Goal: Communication & Community: Share content

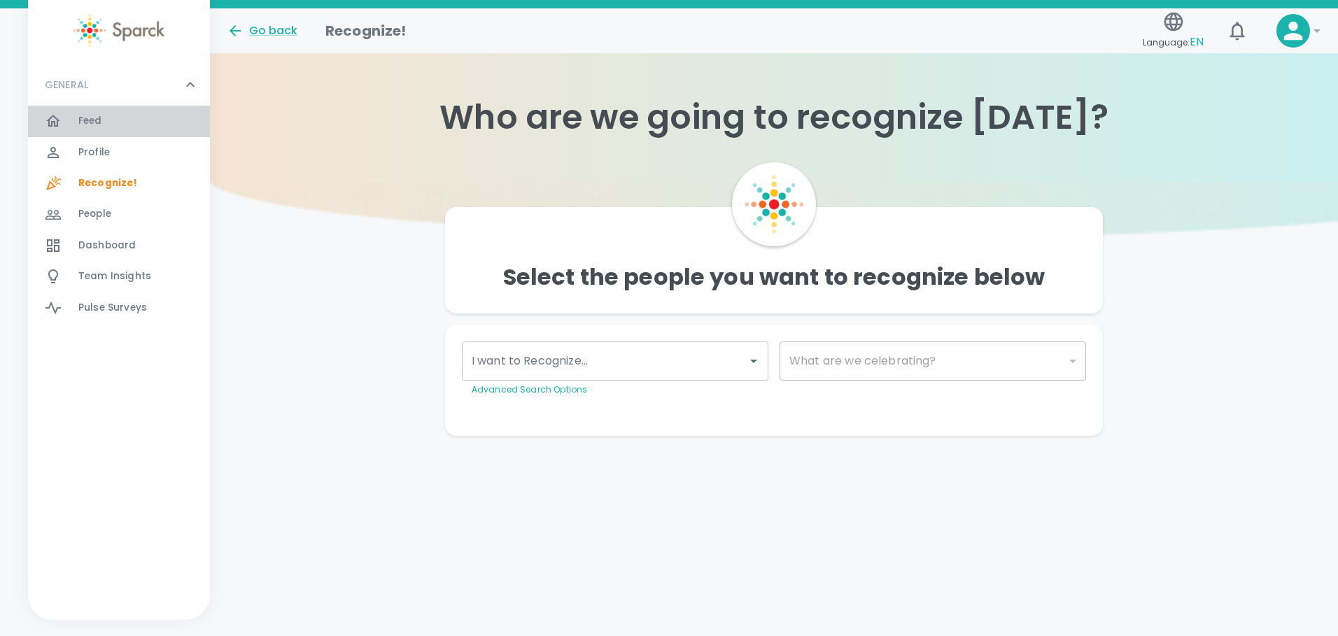
click at [108, 114] on div "Feed 0" at bounding box center [144, 121] width 132 height 20
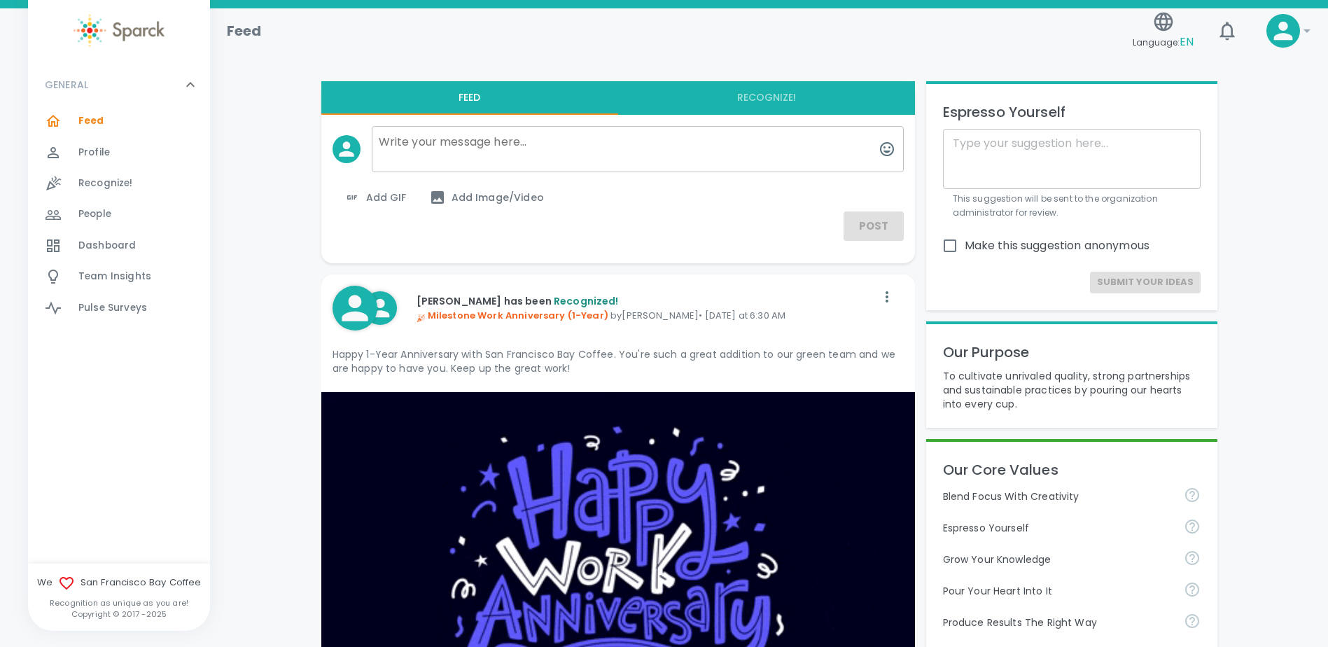
click at [97, 178] on span "Recognize!" at bounding box center [105, 183] width 55 height 14
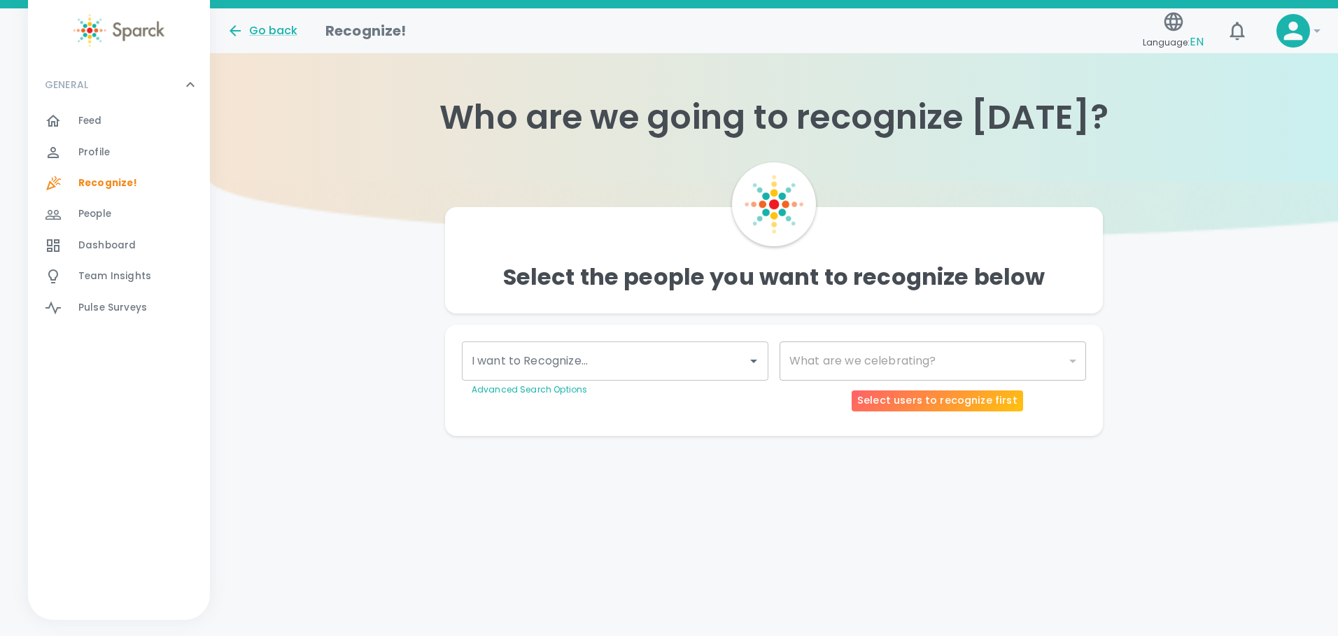
click at [842, 353] on div "​" at bounding box center [933, 361] width 307 height 39
click at [842, 359] on div "​" at bounding box center [933, 361] width 307 height 39
click at [754, 360] on icon "Open" at bounding box center [753, 361] width 7 height 3
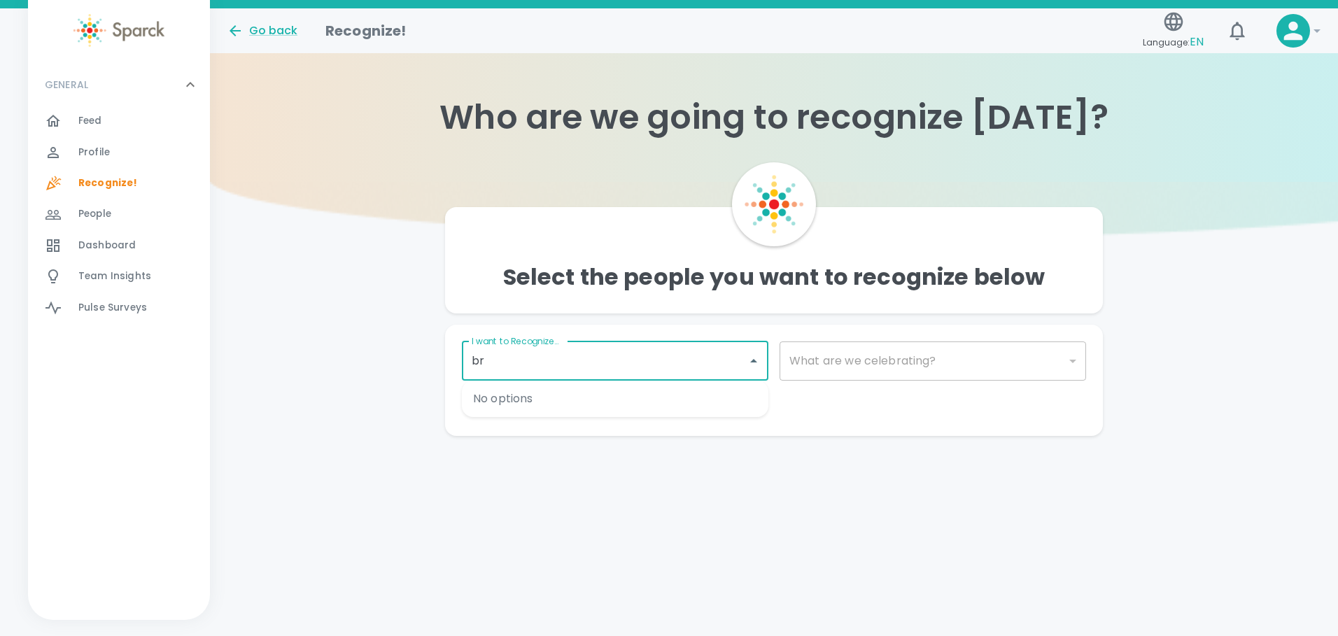
type input "bra"
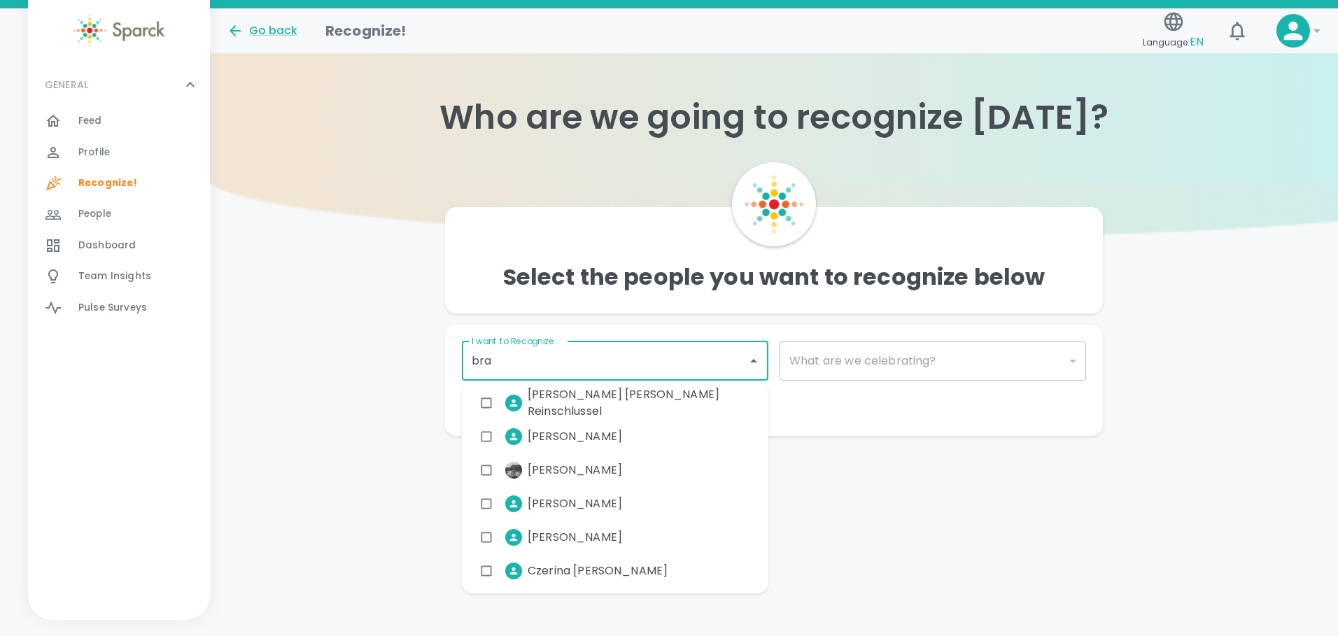
click at [594, 378] on span "[PERSON_NAME]" at bounding box center [575, 503] width 94 height 17
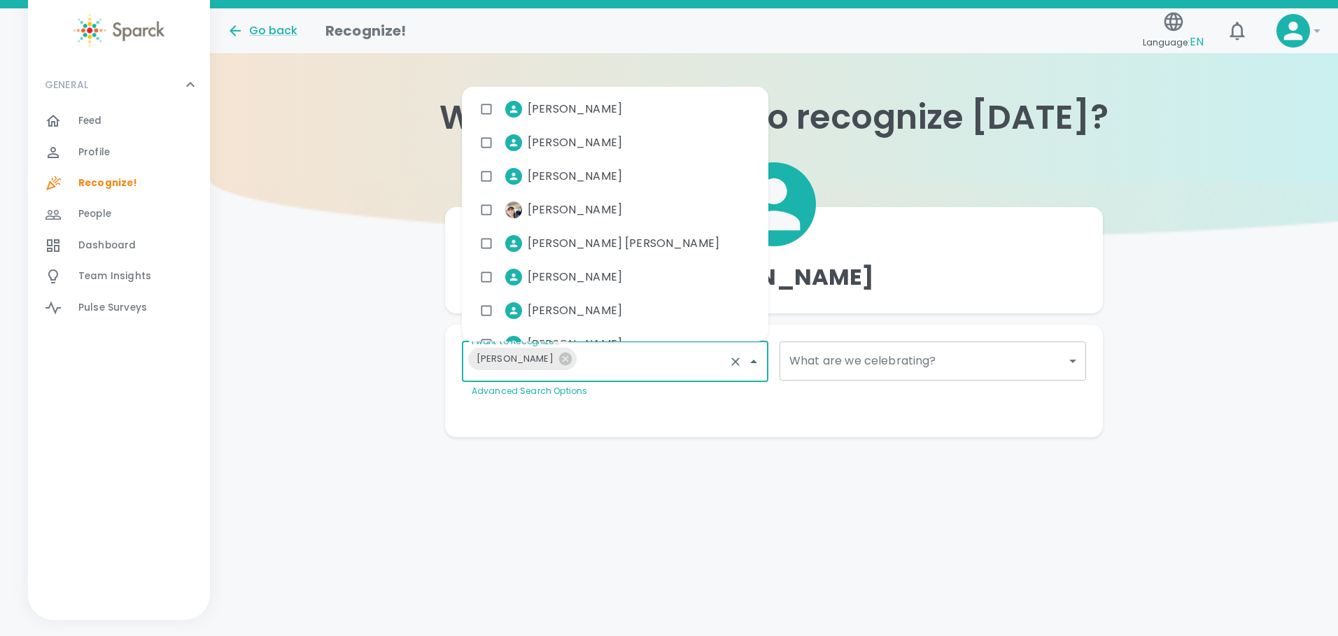
click at [842, 367] on body "Skip Navigation Go back Recognize! Language: EN ! GENERAL 0 Feed 0 Profile 0 Re…" at bounding box center [669, 246] width 1338 height 493
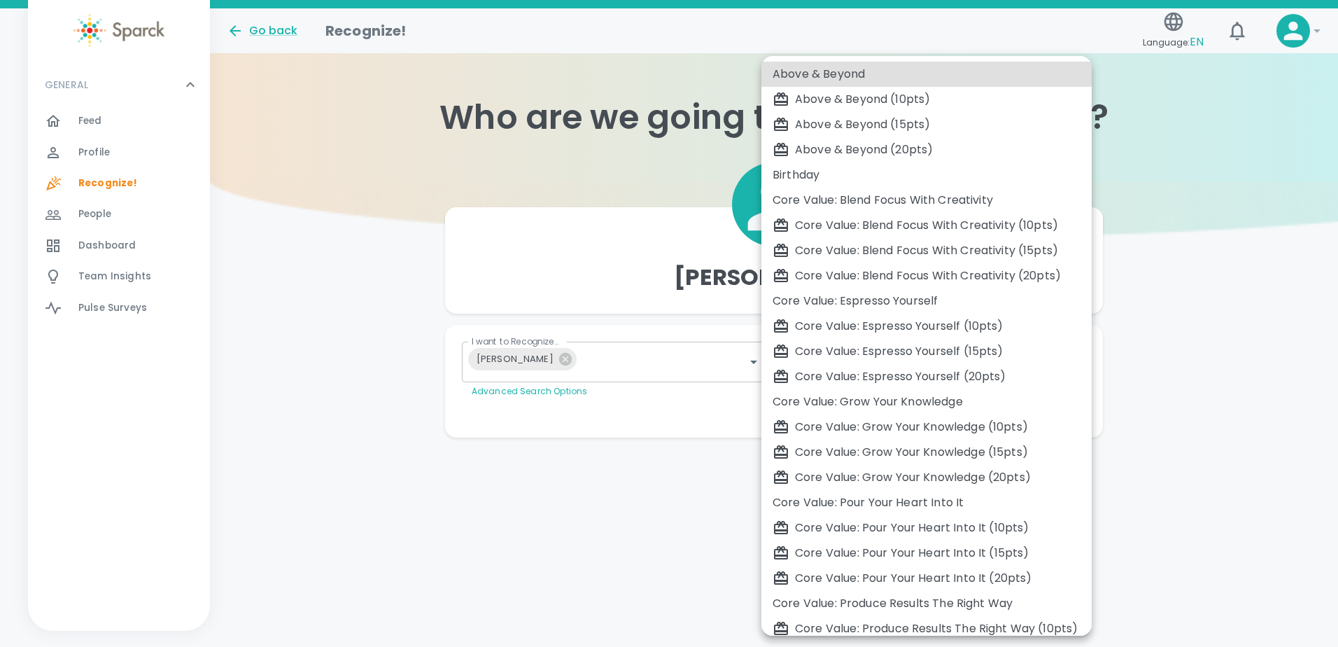
click at [575, 363] on div at bounding box center [669, 323] width 1338 height 647
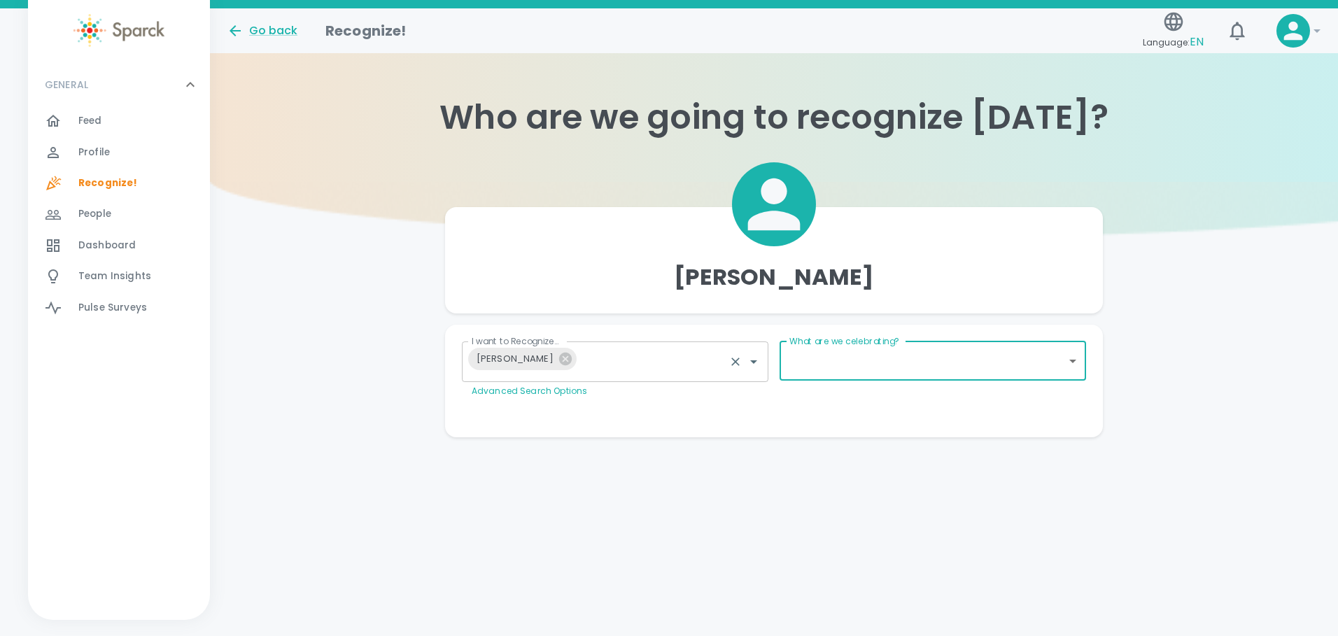
click at [582, 360] on input "I want to Recognize..." at bounding box center [652, 362] width 141 height 27
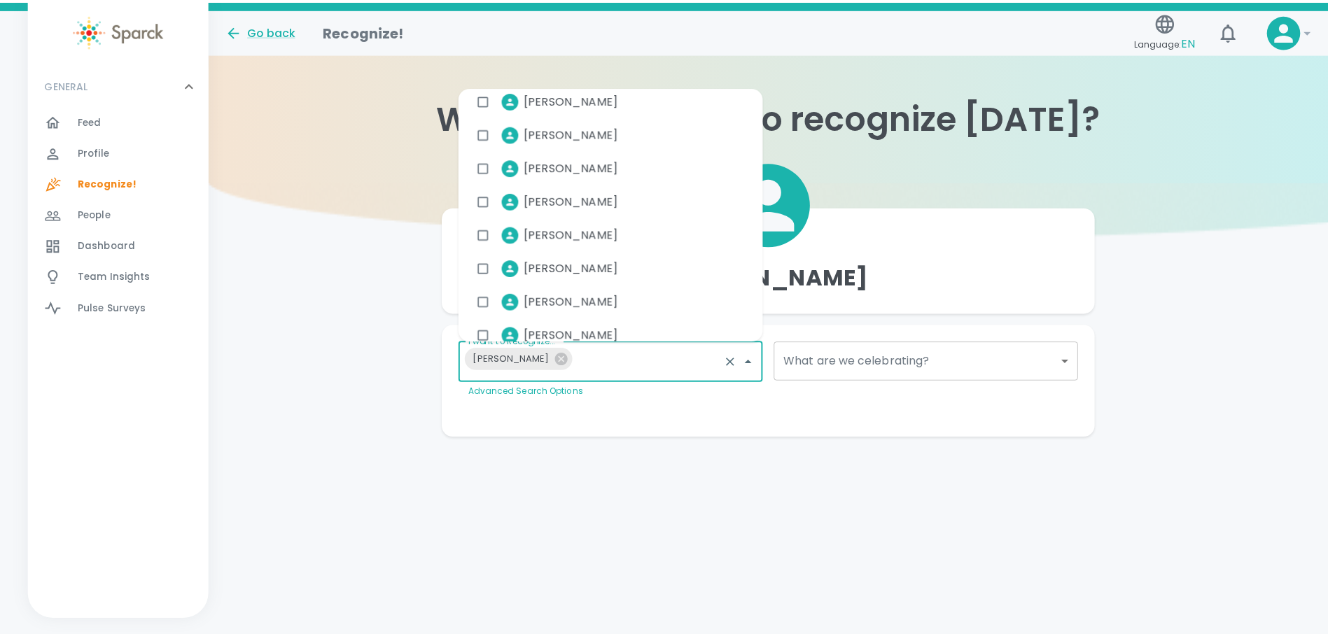
scroll to position [1330, 0]
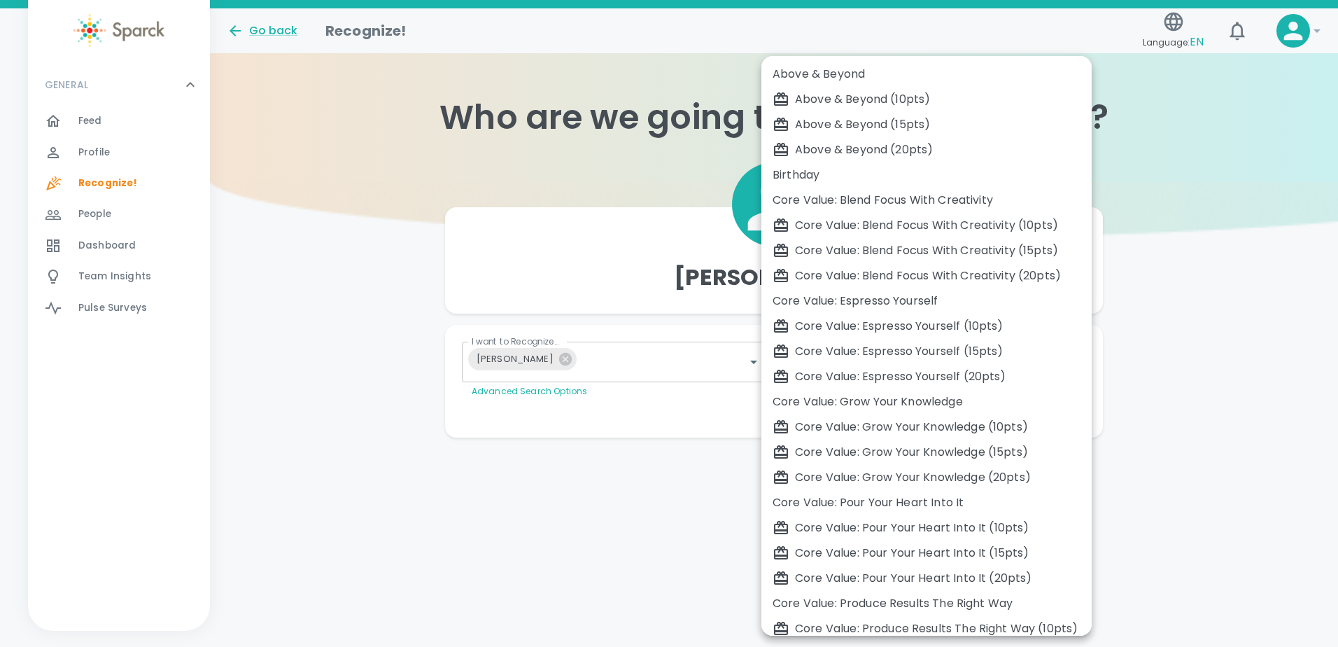
click at [842, 363] on body "Skip Navigation Go back Recognize! Language: EN ! GENERAL 0 Feed 0 Profile 0 Re…" at bounding box center [669, 246] width 1338 height 493
click at [842, 146] on div "Above & Beyond (20pts)" at bounding box center [927, 149] width 308 height 17
type input "2077"
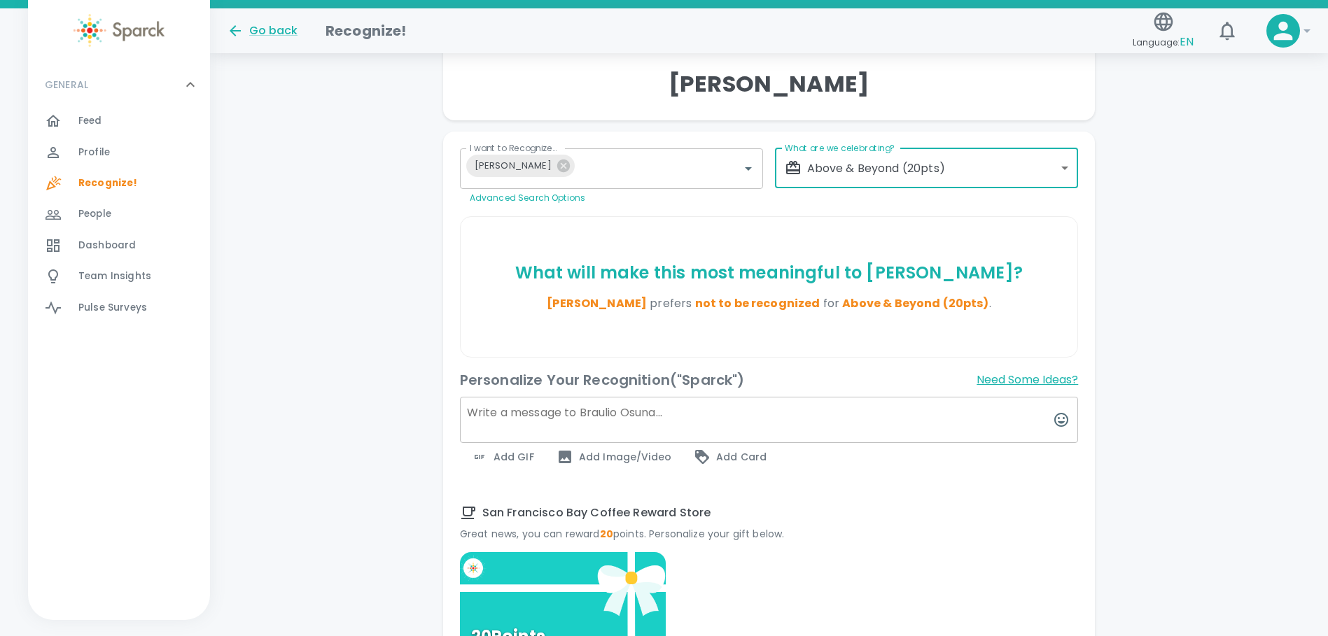
scroll to position [210, 0]
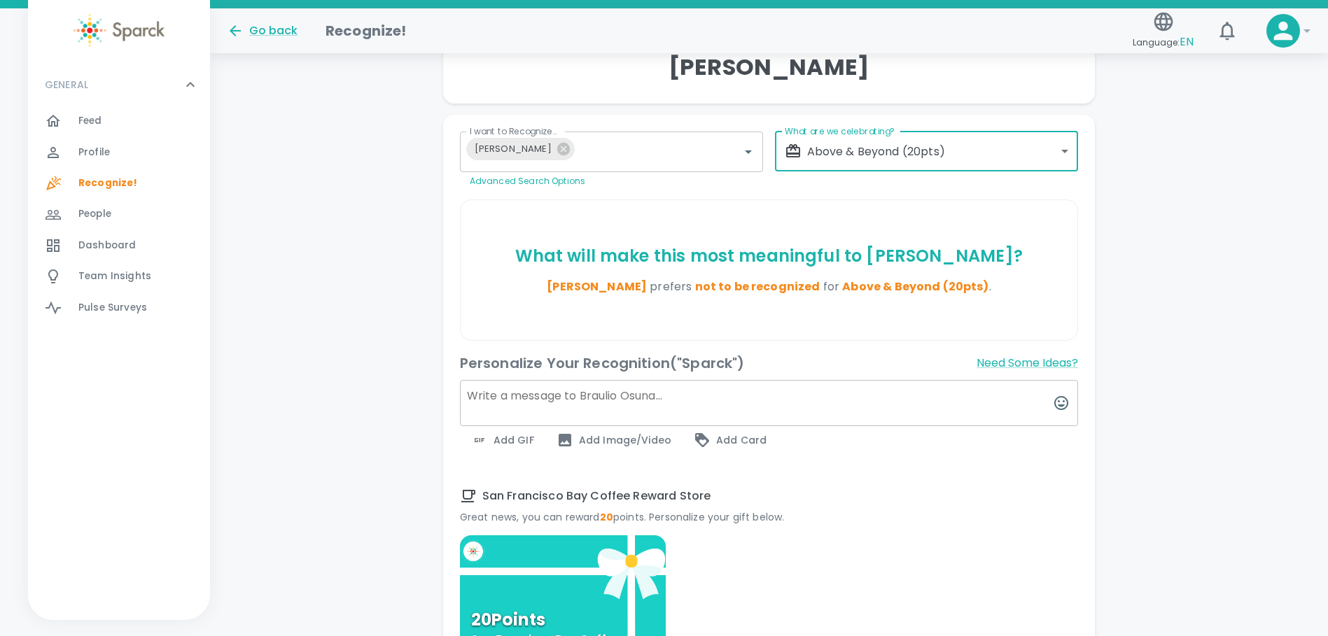
click at [565, 378] on textarea at bounding box center [769, 403] width 619 height 46
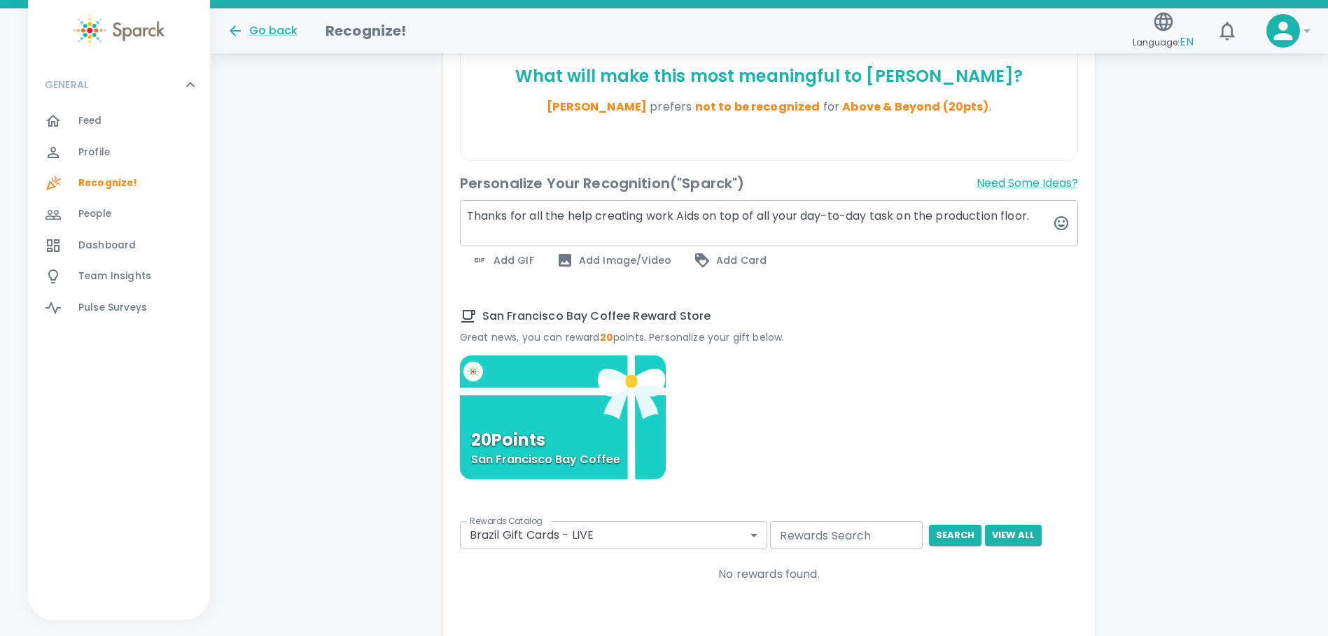
scroll to position [420, 0]
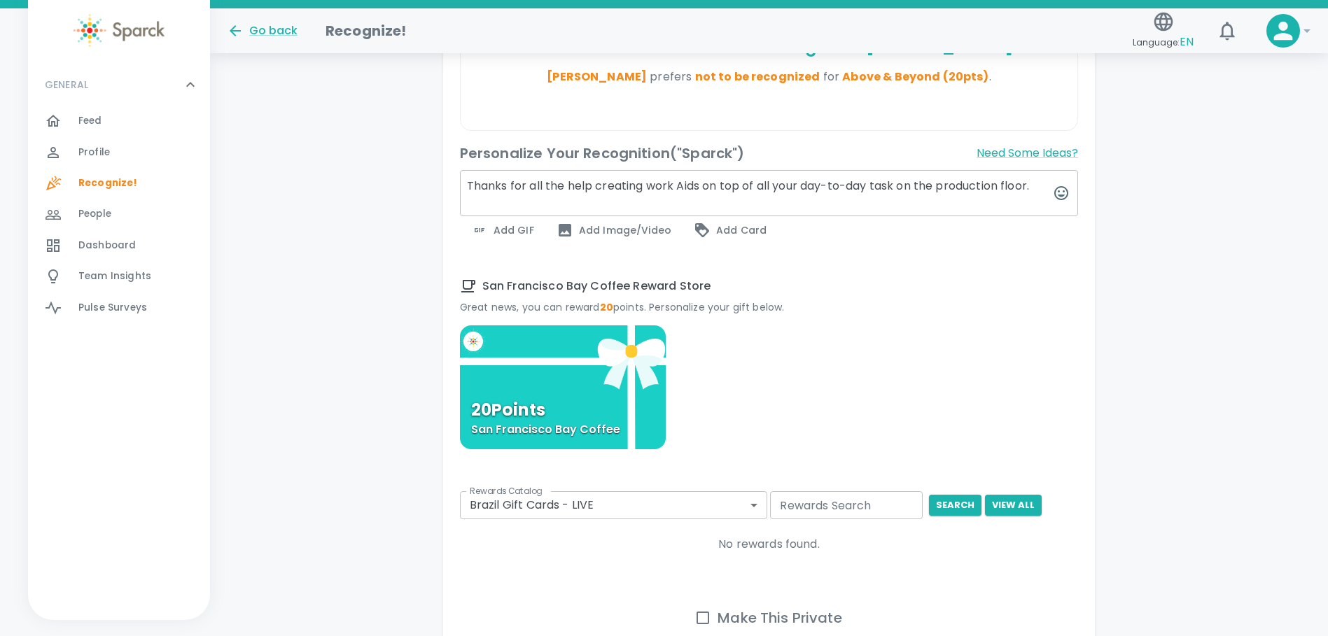
type textarea "Thanks for all the help creating work Aids on top of all your day-to-day task o…"
click at [760, 378] on body "Skip Navigation Go back Recognize! Language: EN 0 ! GENERAL 0 Feed 0 Profile 0 …" at bounding box center [664, 171] width 1328 height 1183
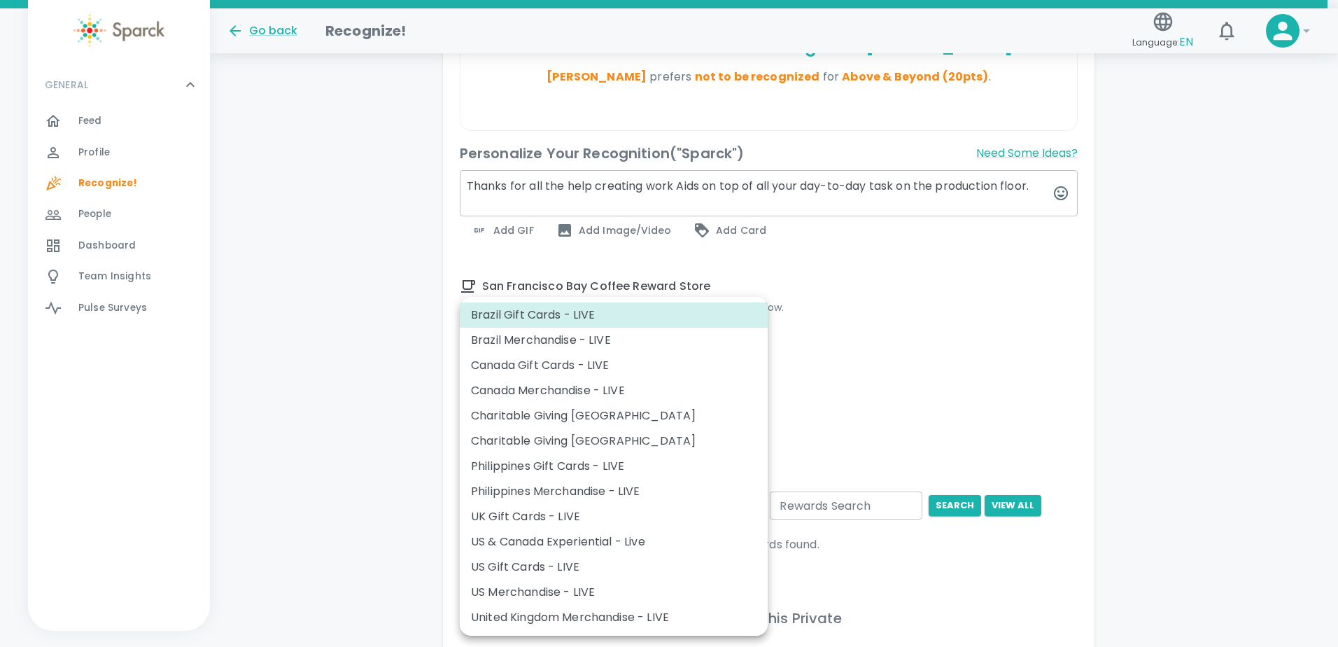
click at [617, 378] on li "US Gift Cards - LIVE" at bounding box center [614, 566] width 308 height 25
type input "877"
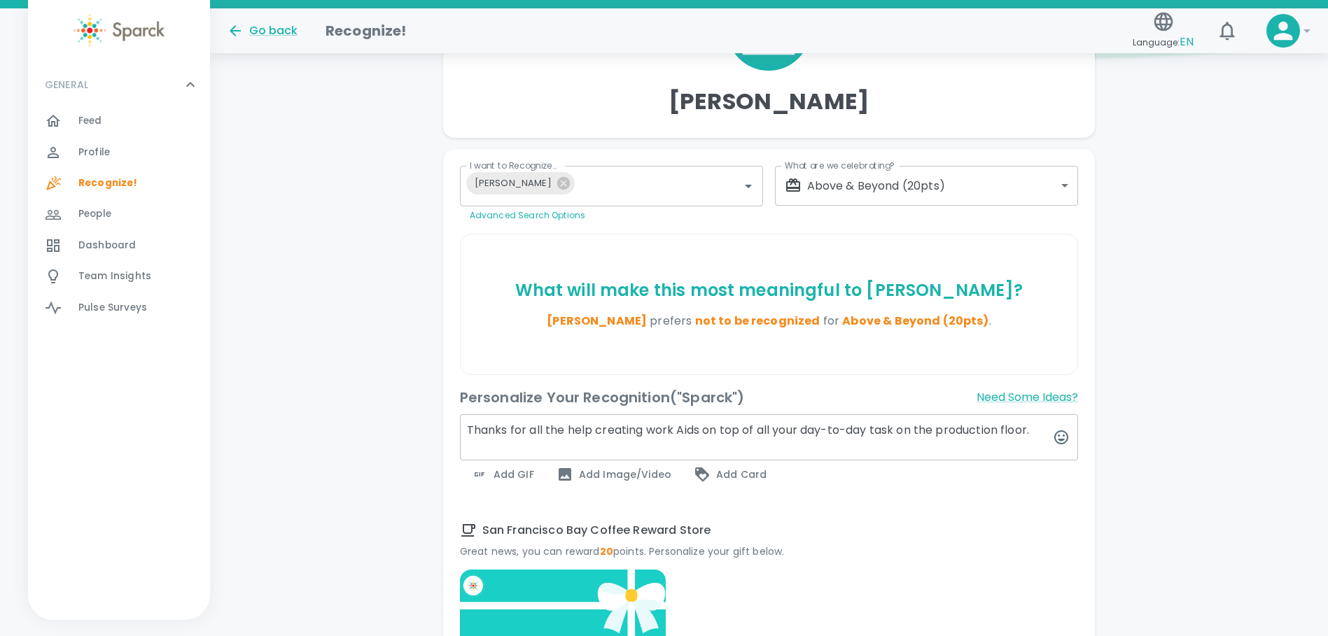
scroll to position [140, 0]
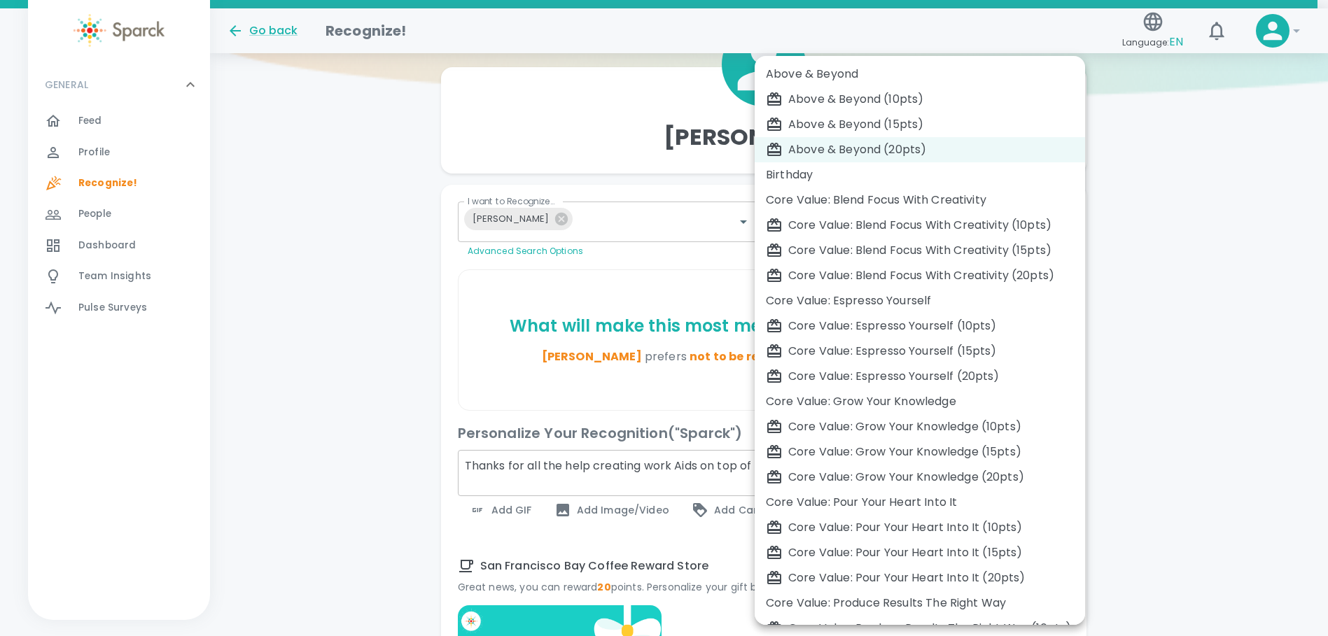
click at [842, 222] on body "Skip Navigation Go back Recognize! Language: EN 0 ! GENERAL 0 Feed 0 Profile 0 …" at bounding box center [664, 627] width 1328 height 1534
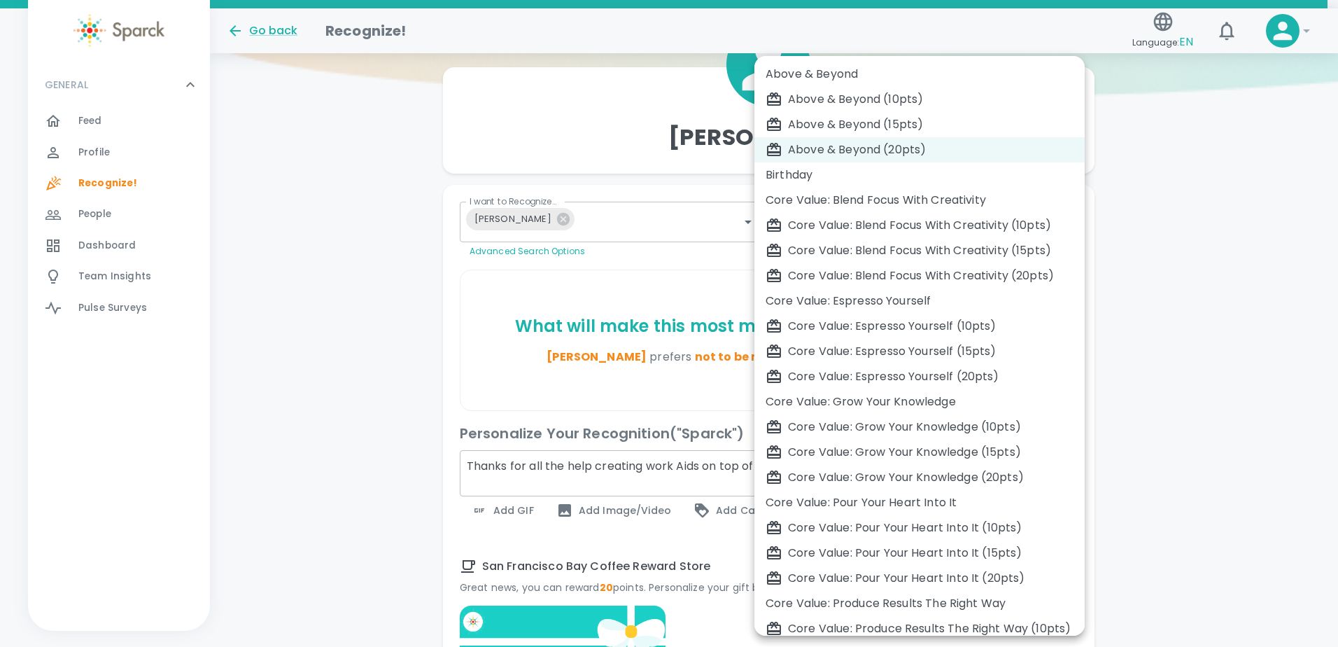
click at [842, 150] on div "Above & Beyond (20pts)" at bounding box center [920, 149] width 308 height 17
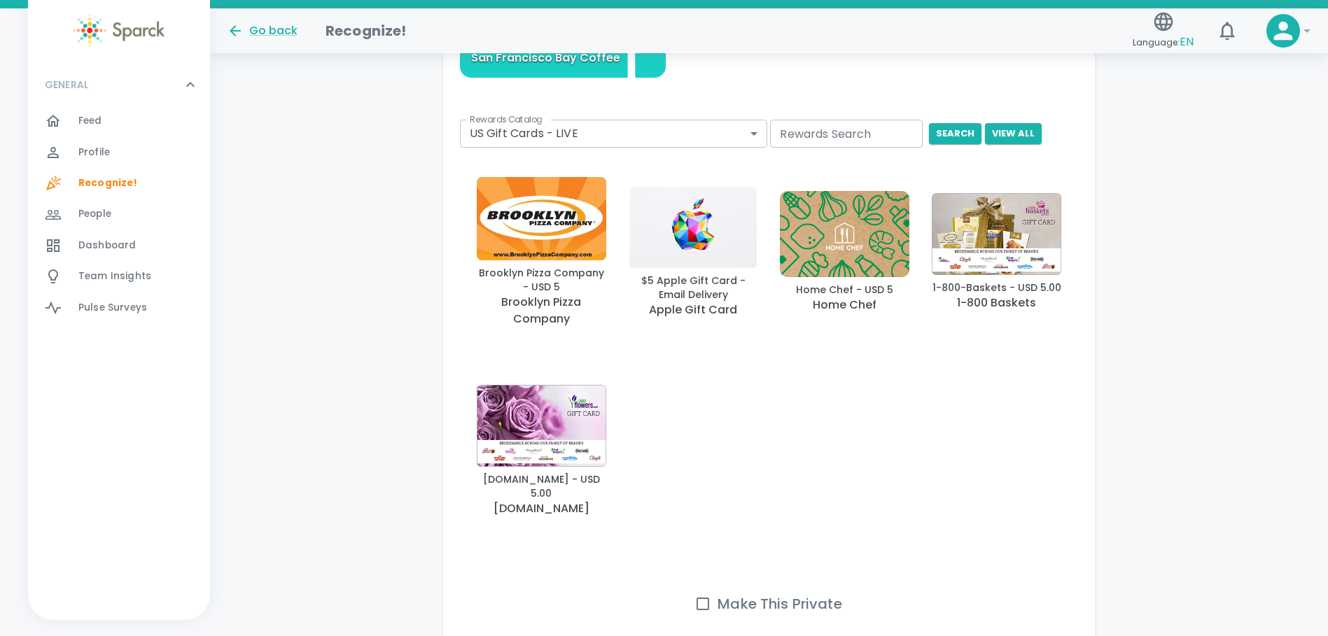
scroll to position [905, 0]
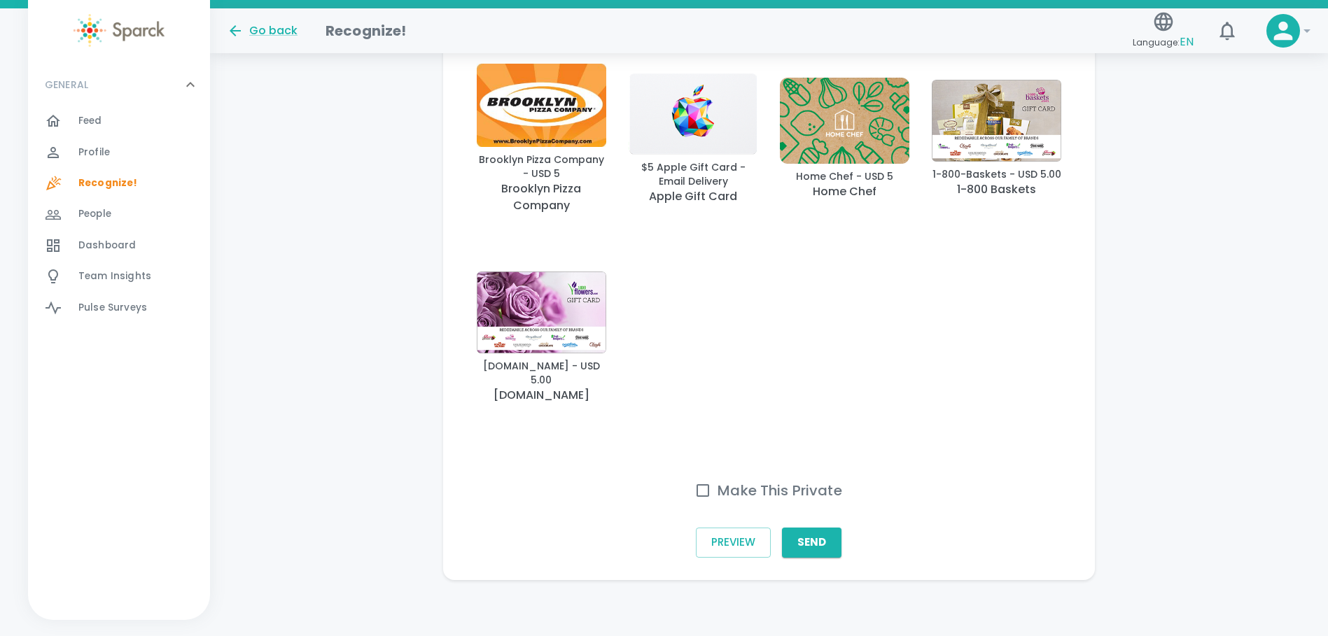
click at [694, 153] on img "button" at bounding box center [692, 113] width 129 height 81
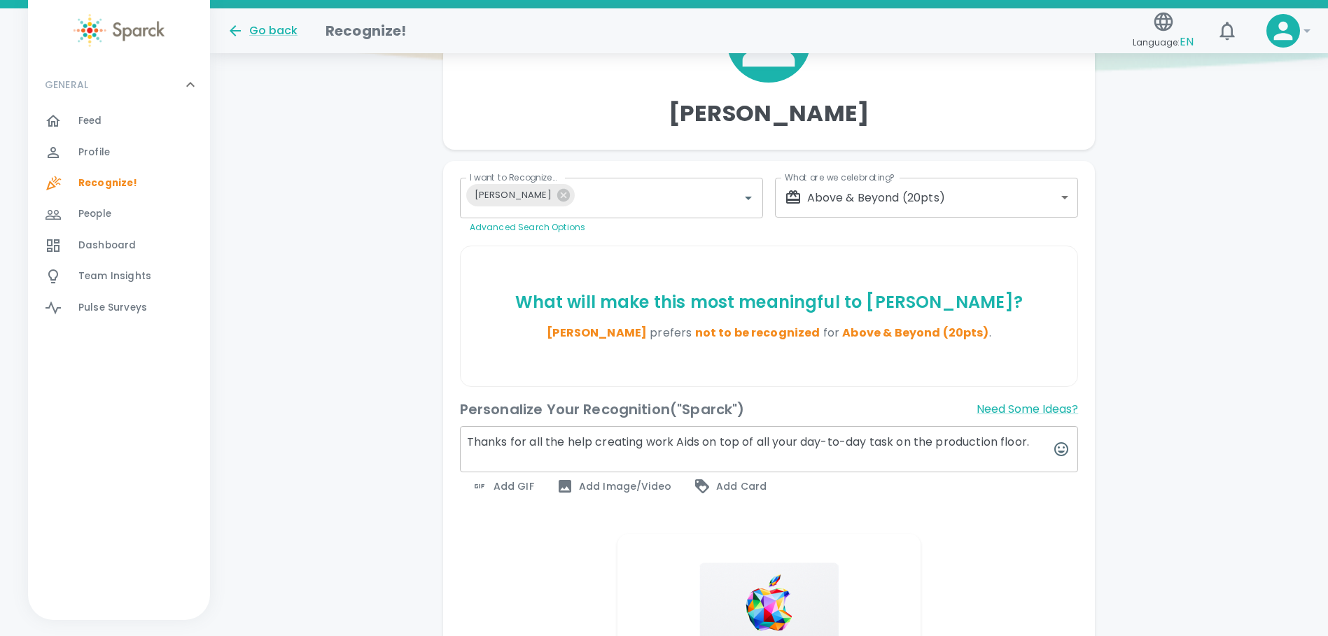
scroll to position [464, 0]
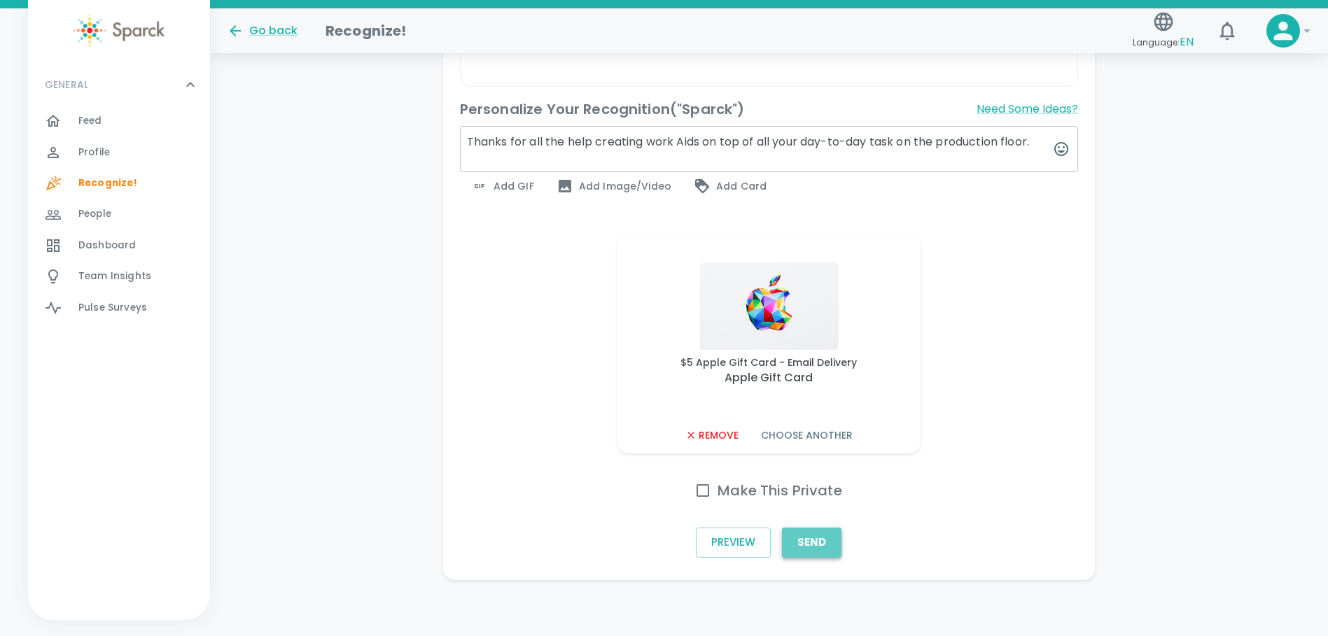
click at [814, 378] on button "Send" at bounding box center [811, 542] width 59 height 29
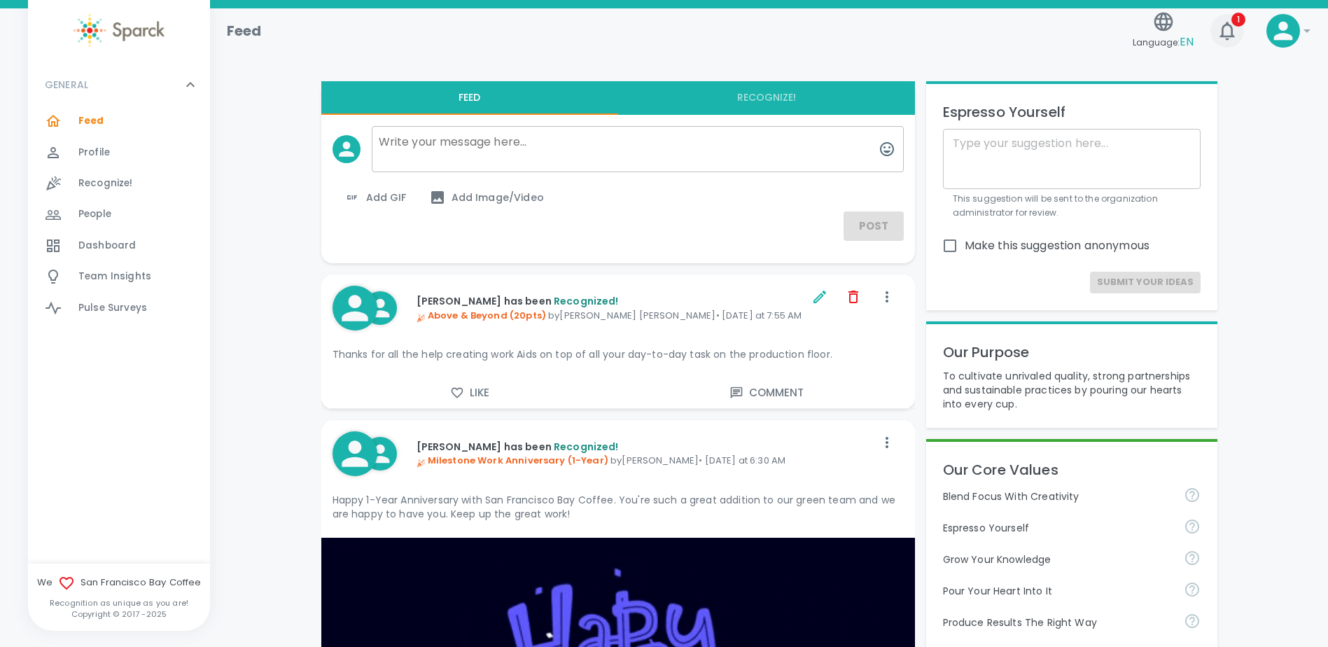
click at [842, 28] on icon "button" at bounding box center [1227, 31] width 22 height 22
